Goal: Register for event/course

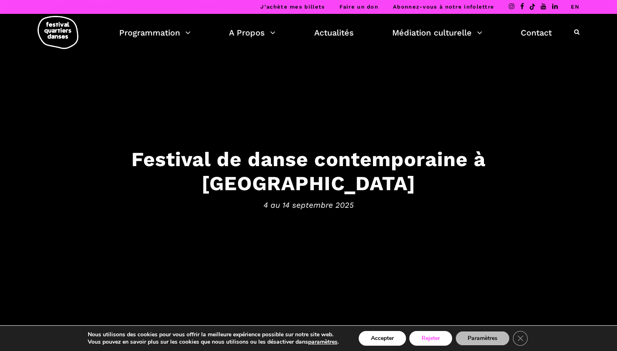
click at [428, 339] on button "Rejeter" at bounding box center [430, 338] width 43 height 15
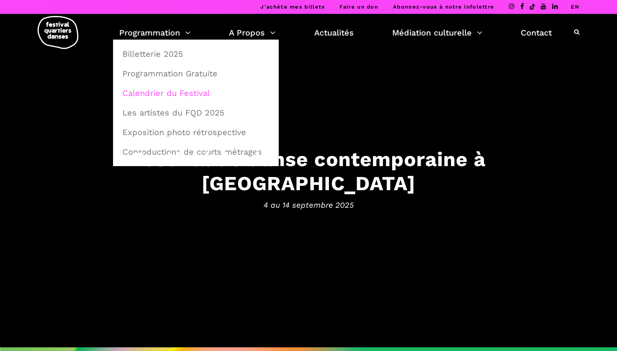
click at [165, 90] on link "Calendrier du Festival" at bounding box center [196, 93] width 157 height 19
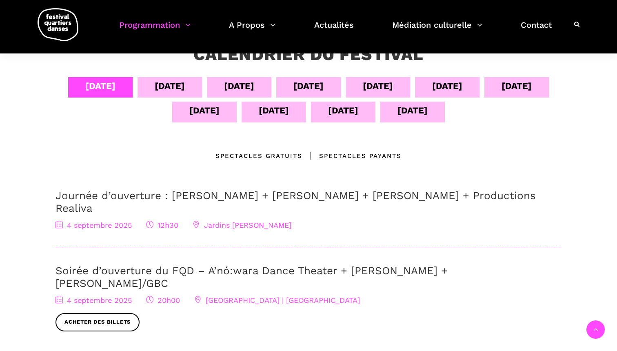
scroll to position [158, 0]
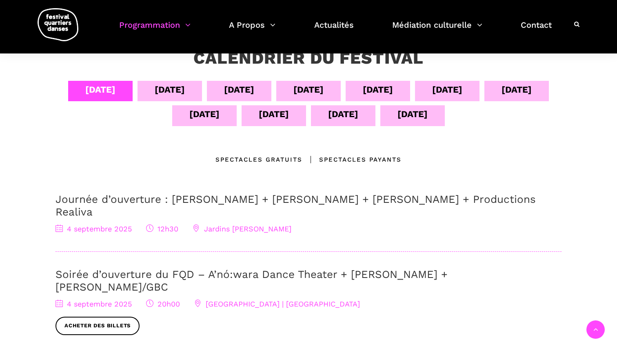
click at [227, 89] on div "[DATE]" at bounding box center [239, 89] width 30 height 14
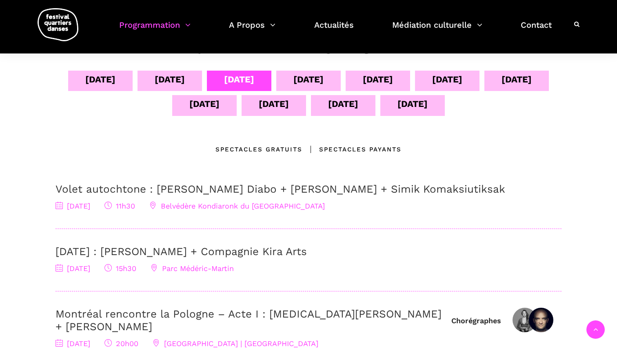
scroll to position [166, 0]
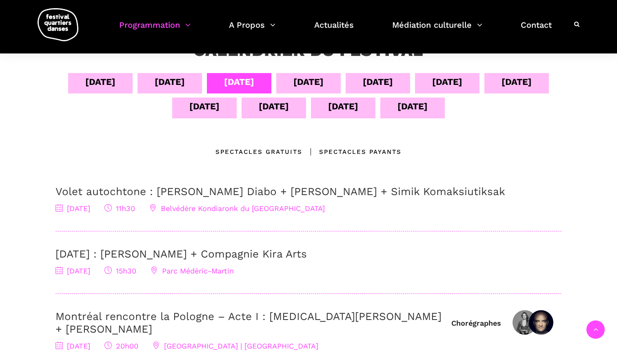
click at [300, 88] on div "[DATE]" at bounding box center [308, 82] width 30 height 14
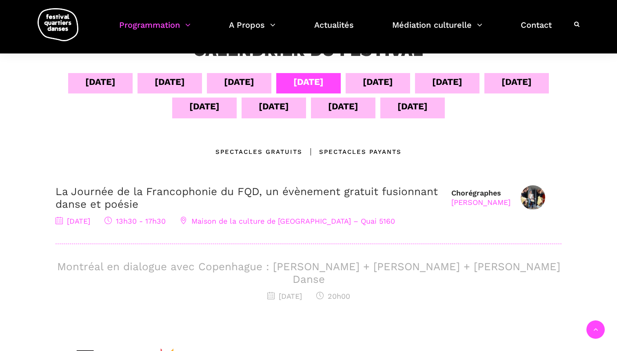
scroll to position [174, 0]
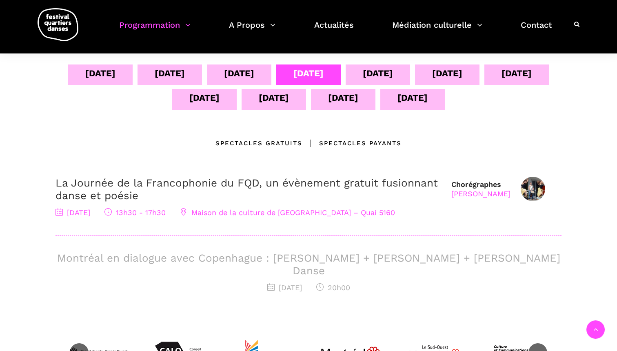
click at [374, 81] on div "[DATE]" at bounding box center [378, 74] width 64 height 20
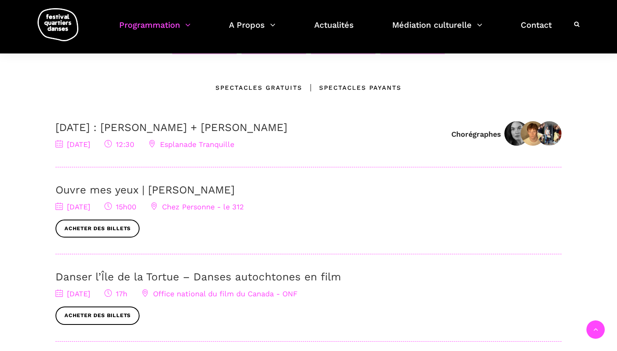
scroll to position [125, 0]
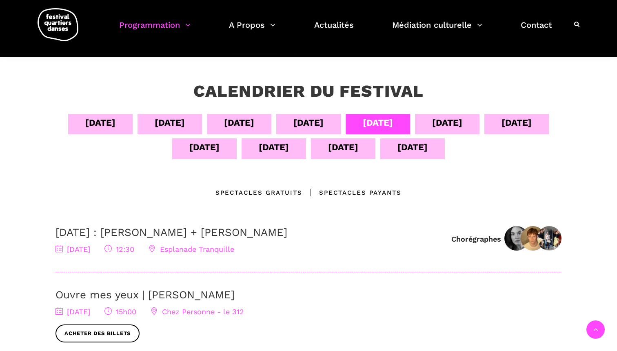
click at [447, 127] on div "[DATE]" at bounding box center [447, 123] width 30 height 14
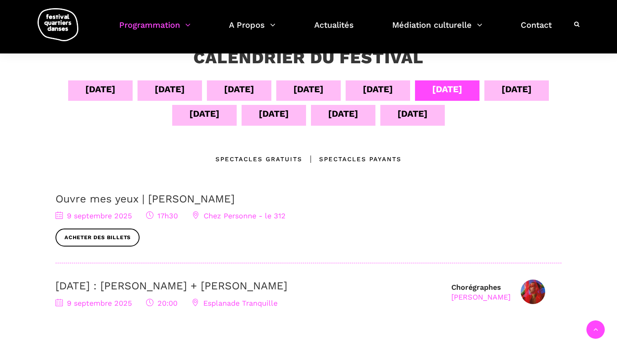
scroll to position [158, 0]
click at [515, 93] on div "[DATE]" at bounding box center [517, 89] width 30 height 14
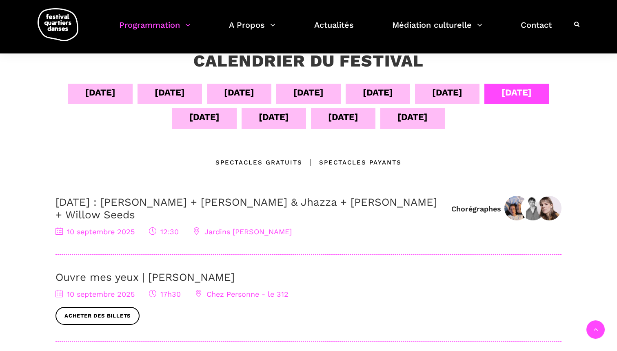
scroll to position [143, 0]
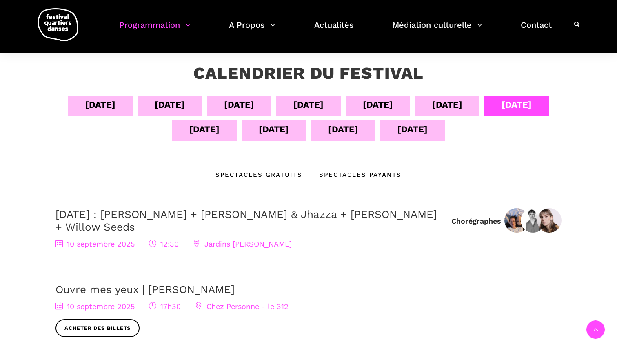
click at [221, 130] on div "[DATE]" at bounding box center [204, 130] width 64 height 20
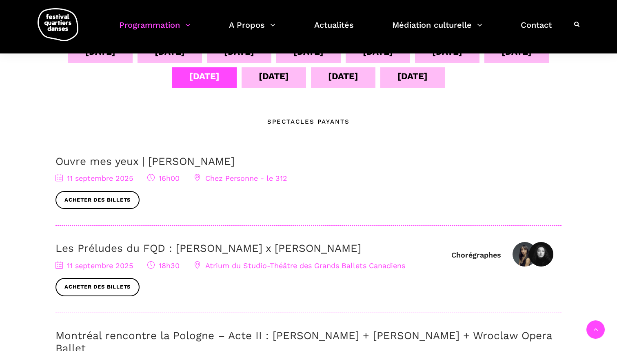
scroll to position [181, 0]
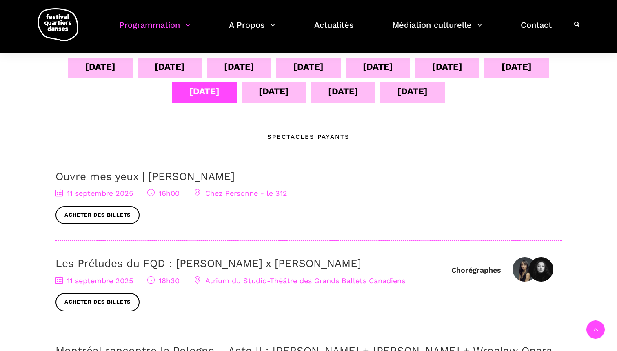
click at [278, 87] on div "[DATE]" at bounding box center [274, 91] width 30 height 14
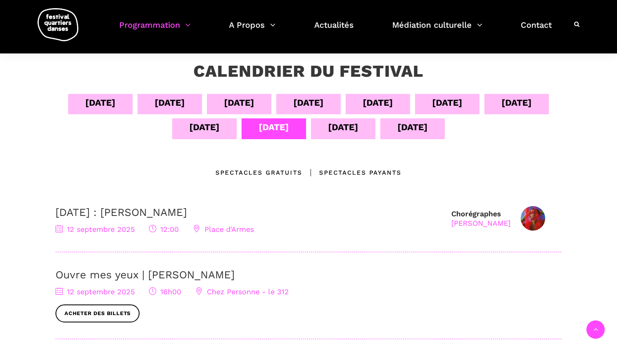
scroll to position [132, 0]
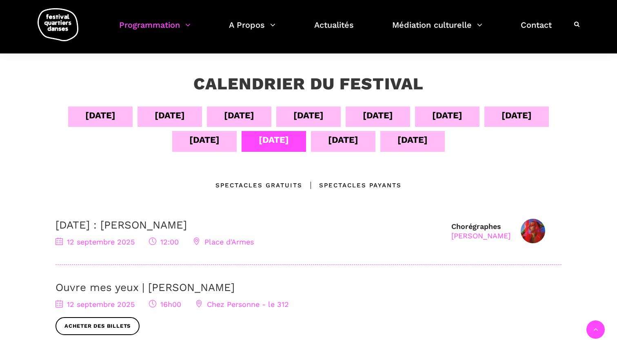
click at [343, 144] on div "[DATE]" at bounding box center [343, 140] width 30 height 14
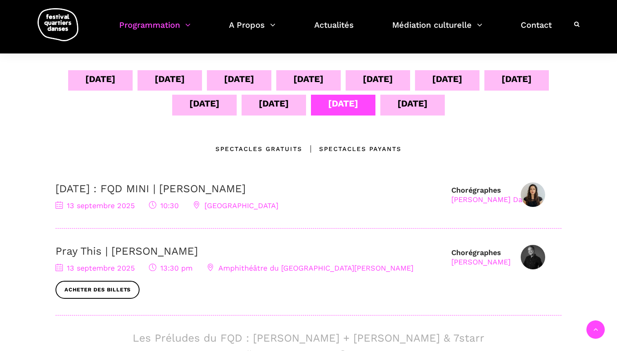
scroll to position [167, 0]
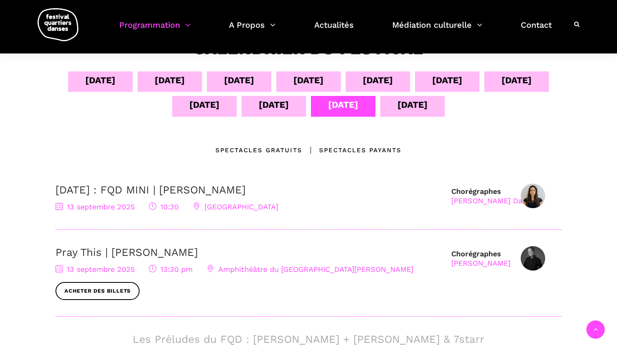
click at [400, 104] on div "[DATE]" at bounding box center [413, 105] width 30 height 14
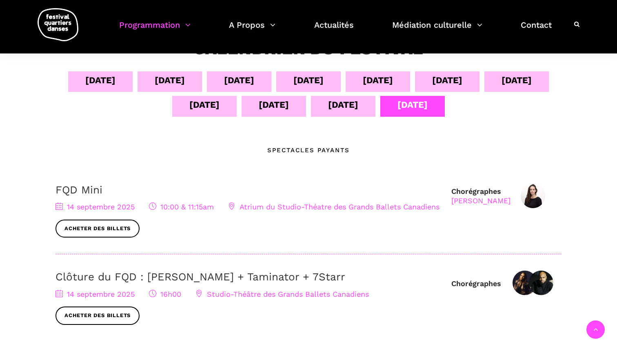
click at [214, 116] on div "[DATE]" at bounding box center [204, 106] width 64 height 20
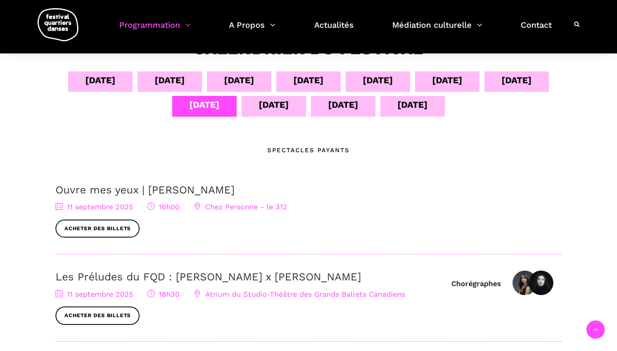
click at [135, 192] on link "Ouvre mes yeux | [PERSON_NAME]" at bounding box center [145, 190] width 179 height 12
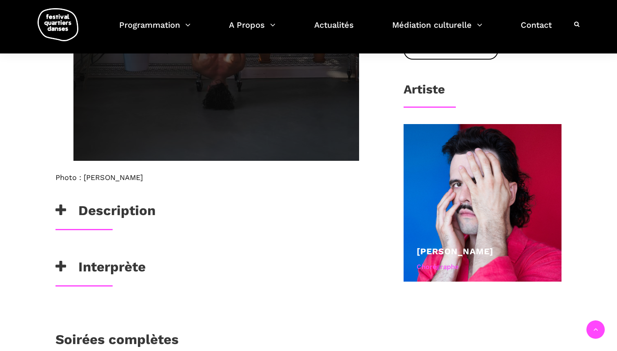
scroll to position [469, 0]
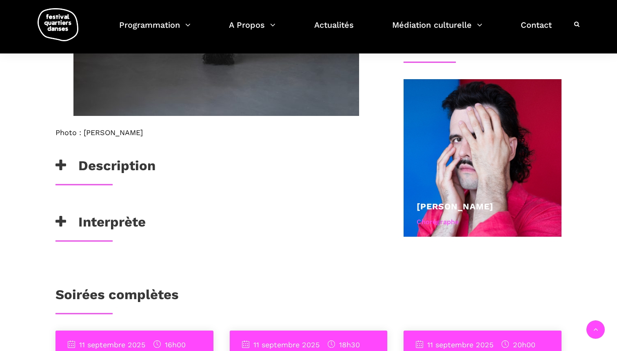
click at [136, 178] on div "Description" at bounding box center [216, 171] width 338 height 27
click at [131, 165] on h3 "Description" at bounding box center [106, 168] width 100 height 20
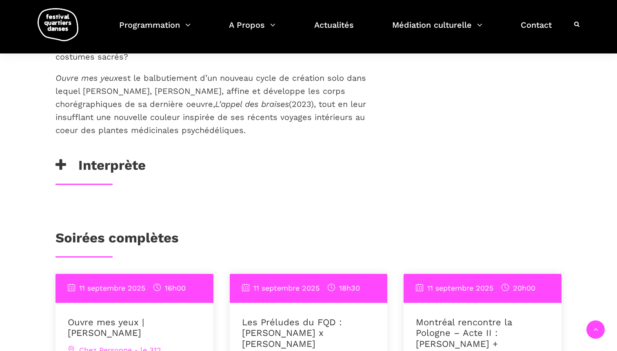
scroll to position [892, 0]
